Goal: Obtain resource: Download file/media

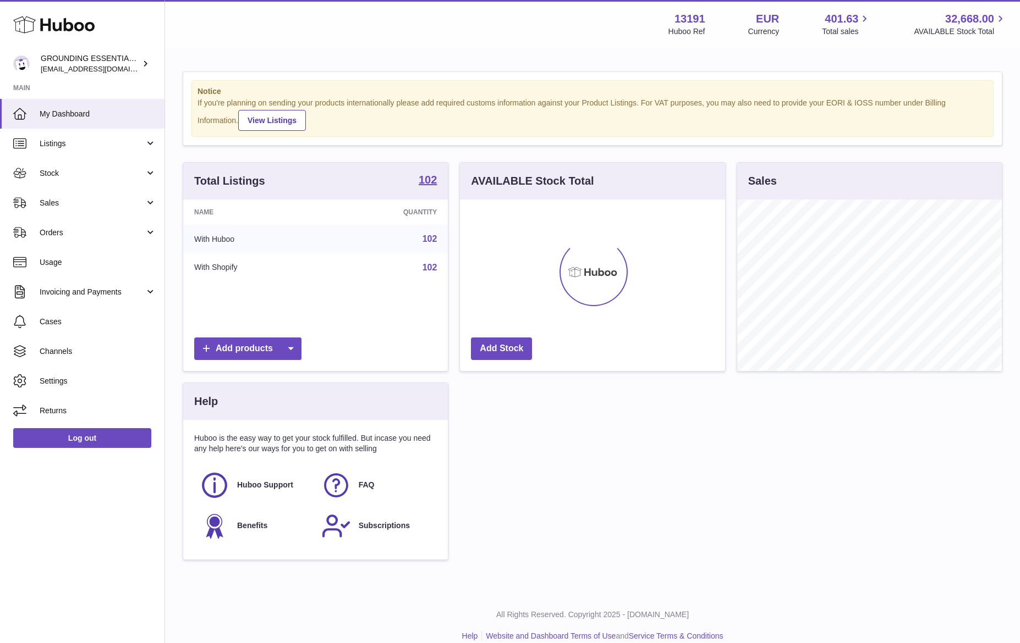
scroll to position [172, 265]
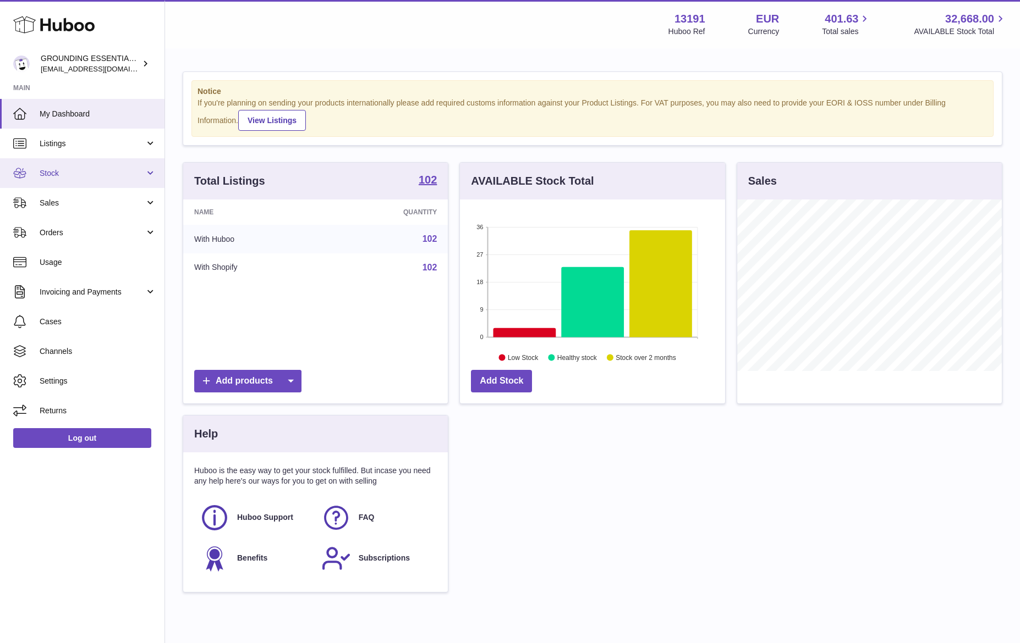
click at [89, 177] on span "Stock" at bounding box center [92, 173] width 105 height 10
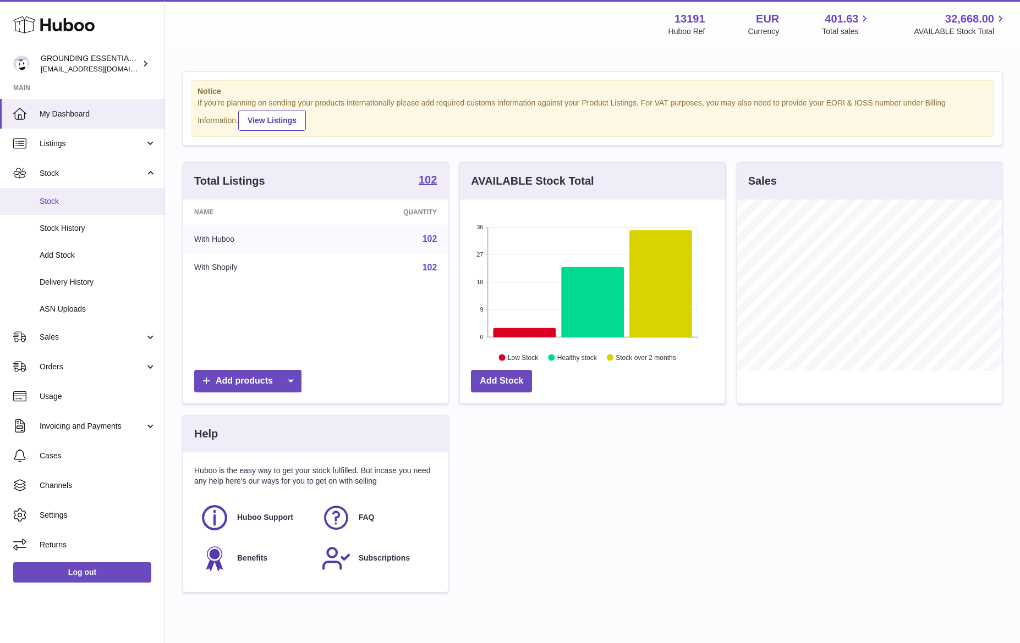
click at [83, 205] on span "Stock" at bounding box center [98, 201] width 117 height 10
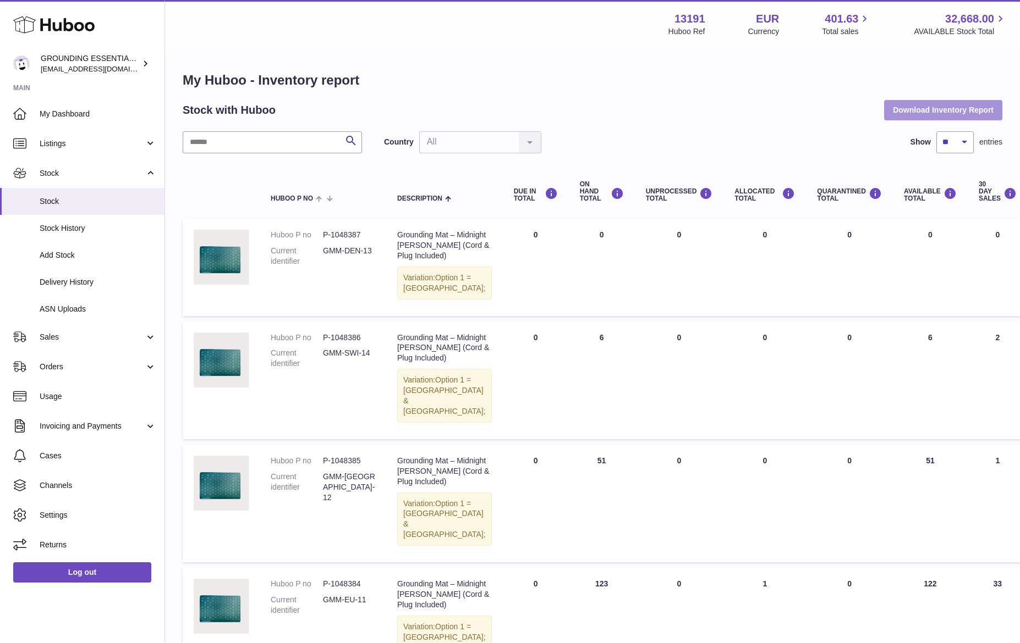
click at [918, 102] on button "Download Inventory Report" at bounding box center [943, 110] width 118 height 20
